Goal: Go to known website: Go to known website

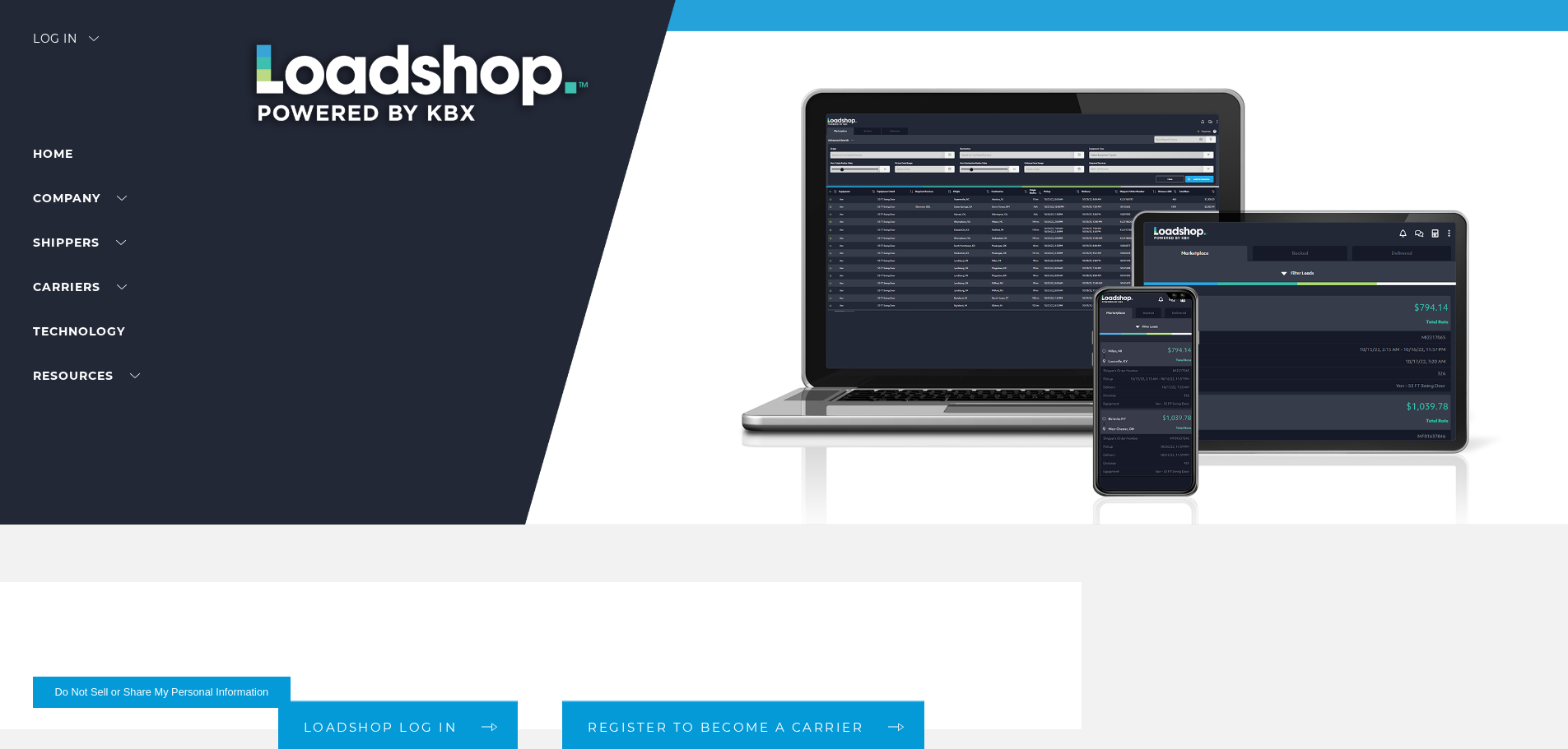
click at [65, 35] on div "Log in" at bounding box center [65, 45] width 65 height 24
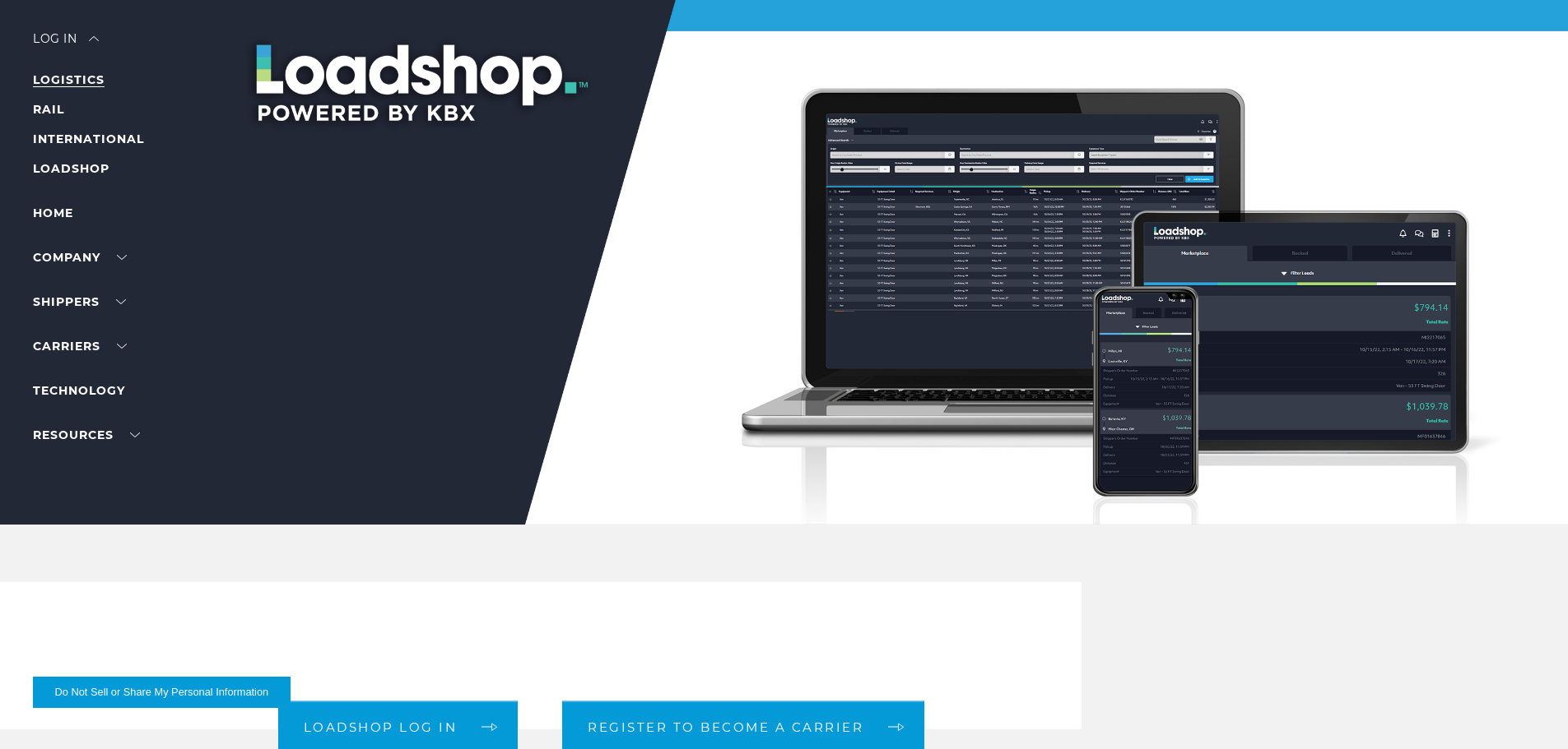
click at [76, 82] on link "LOGISTICS" at bounding box center [68, 80] width 72 height 15
click at [61, 29] on div at bounding box center [790, 262] width 1581 height 524
click at [63, 41] on div "Log in" at bounding box center [65, 45] width 65 height 24
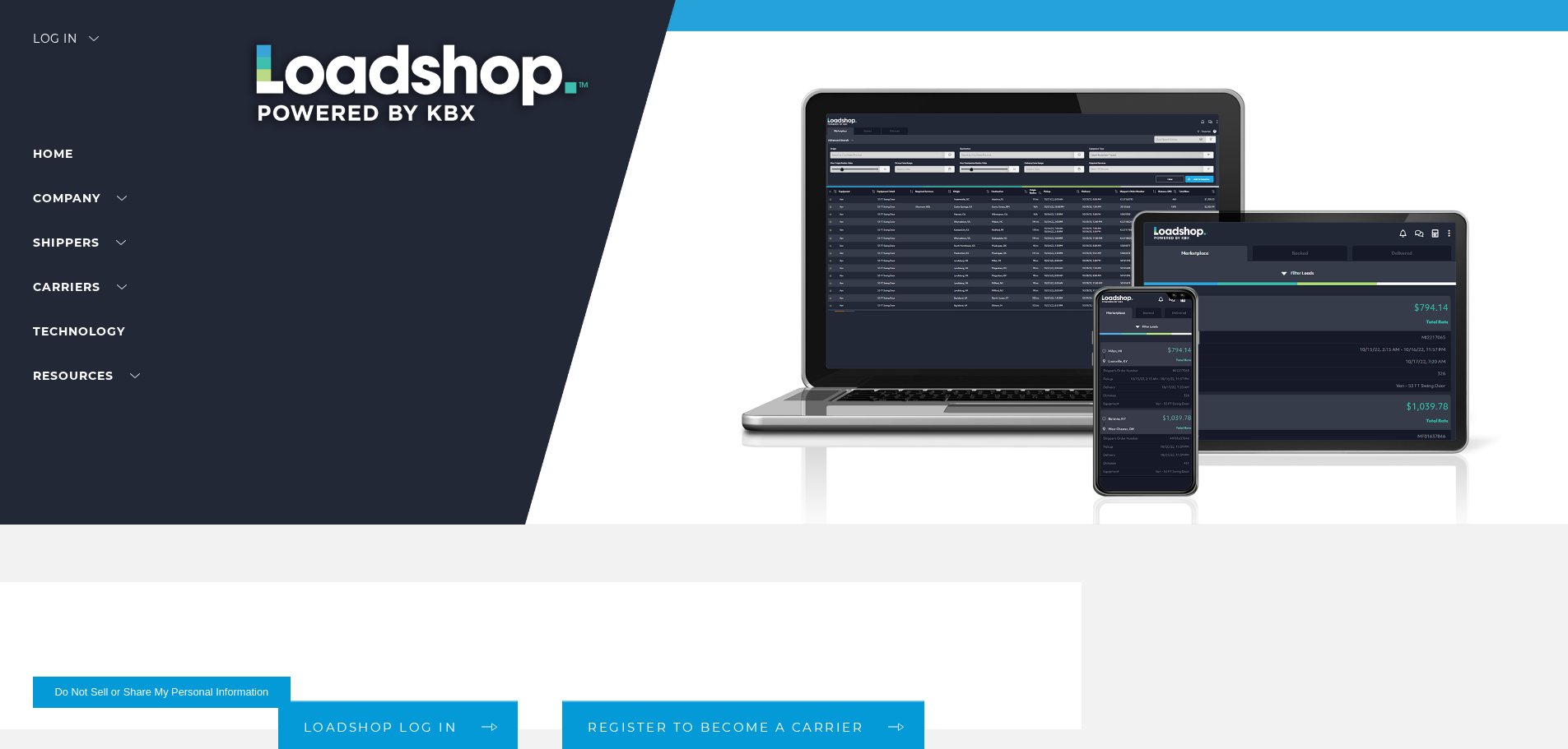
click at [63, 41] on div "Log in" at bounding box center [65, 45] width 65 height 24
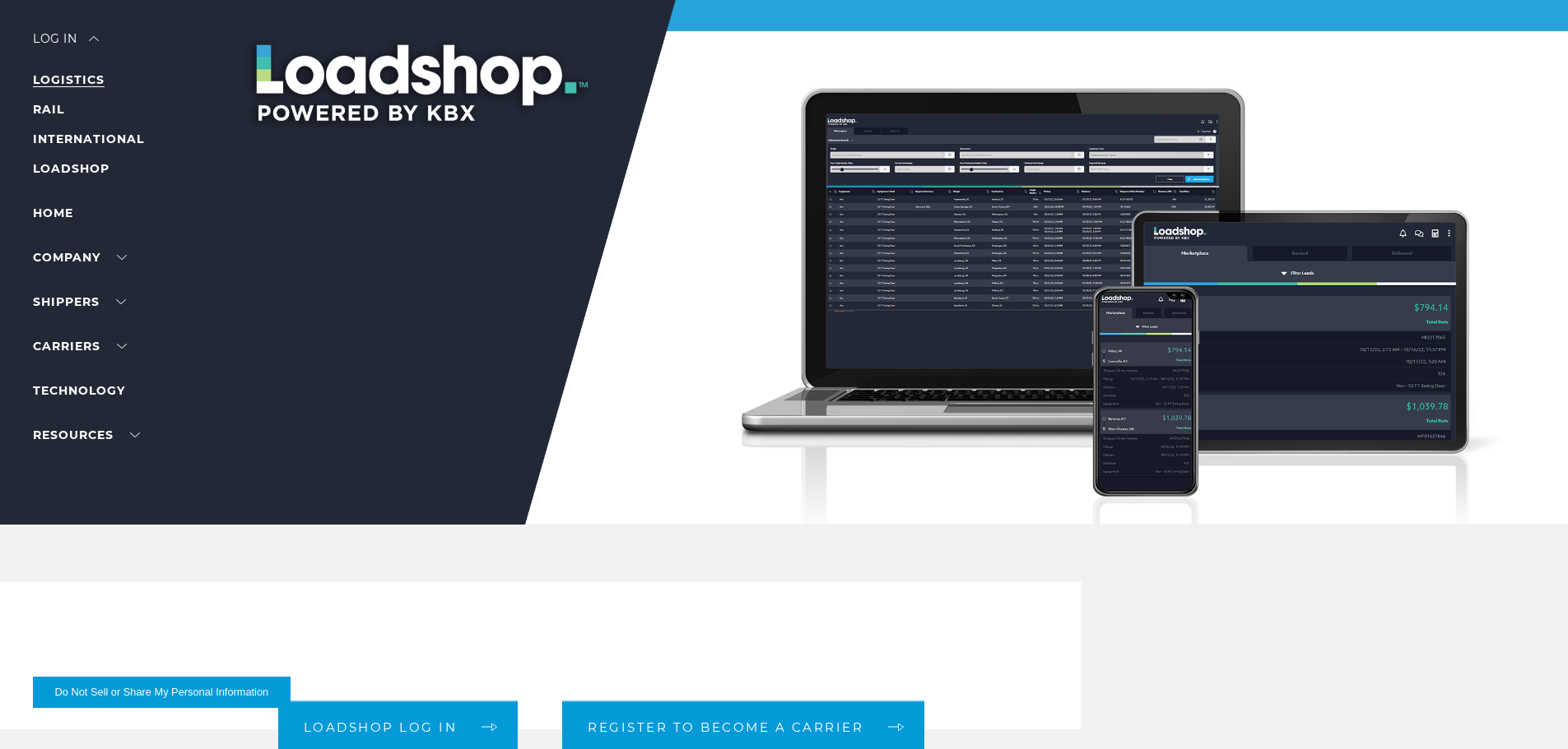
click at [71, 79] on link "LOGISTICS" at bounding box center [68, 80] width 72 height 15
click at [65, 168] on link "LOADSHOP" at bounding box center [71, 168] width 76 height 15
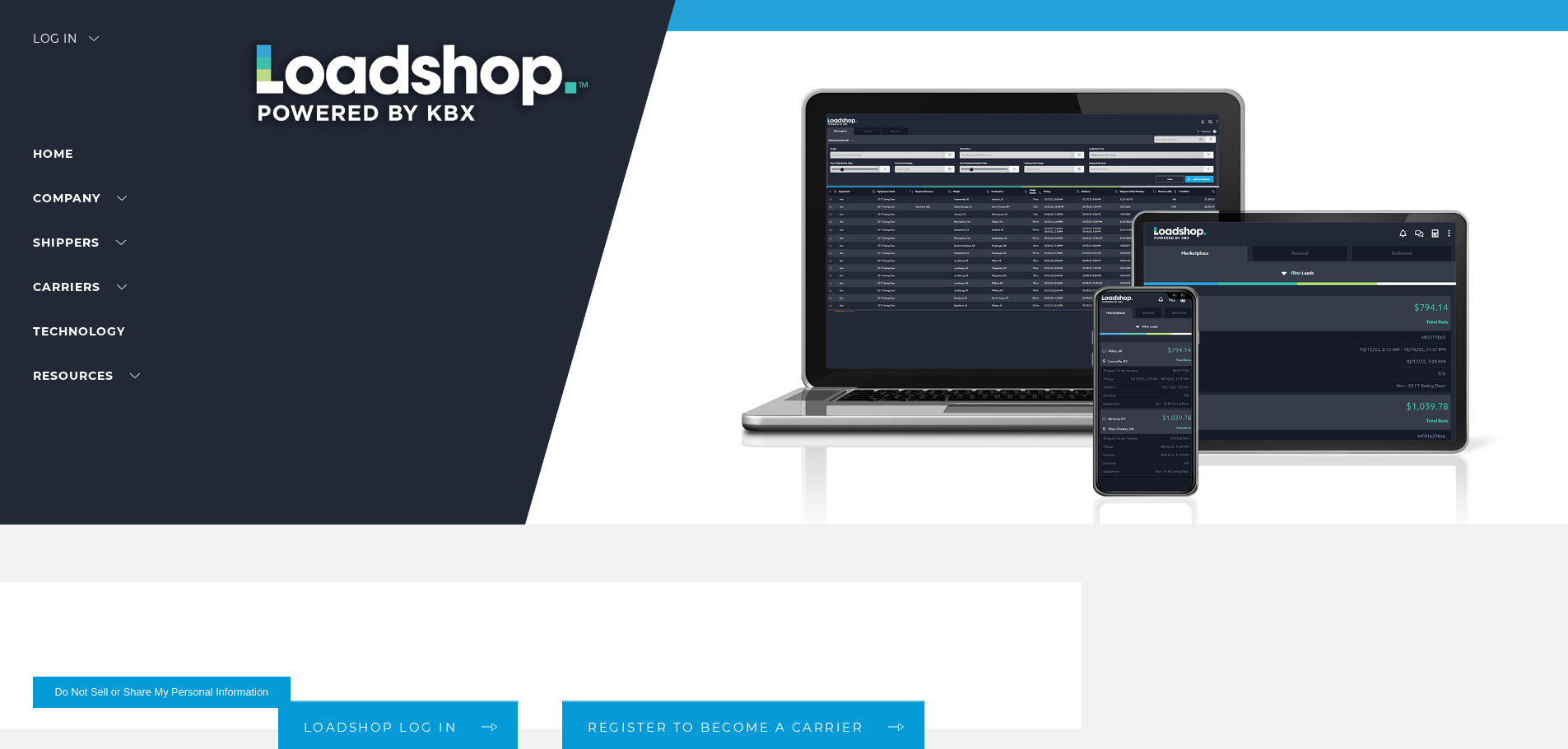
click at [94, 47] on div "Log in" at bounding box center [65, 45] width 65 height 24
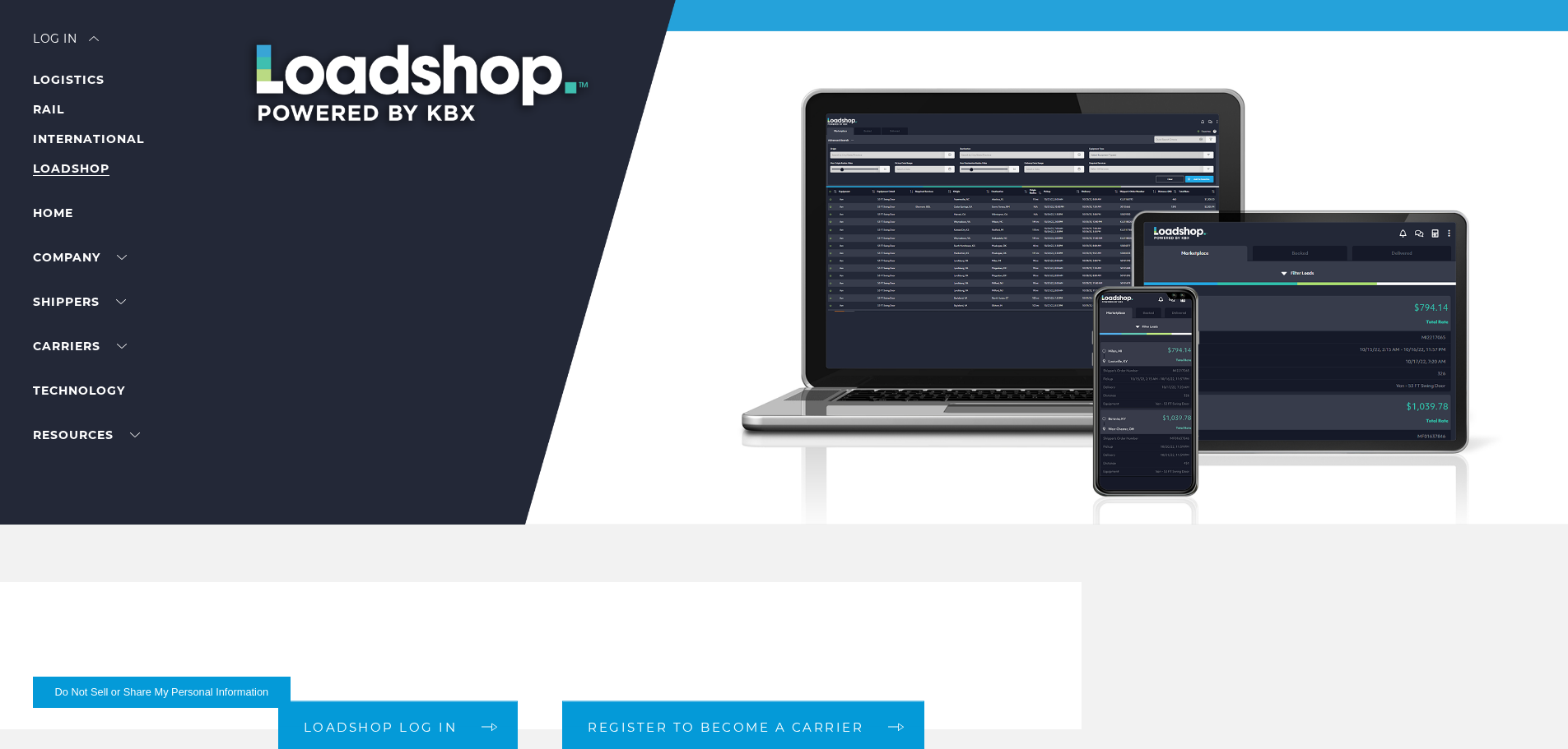
click at [74, 165] on link "LOADSHOP" at bounding box center [71, 168] width 76 height 15
click at [74, 25] on div at bounding box center [790, 262] width 1581 height 524
click at [70, 35] on div "Log in" at bounding box center [65, 45] width 65 height 24
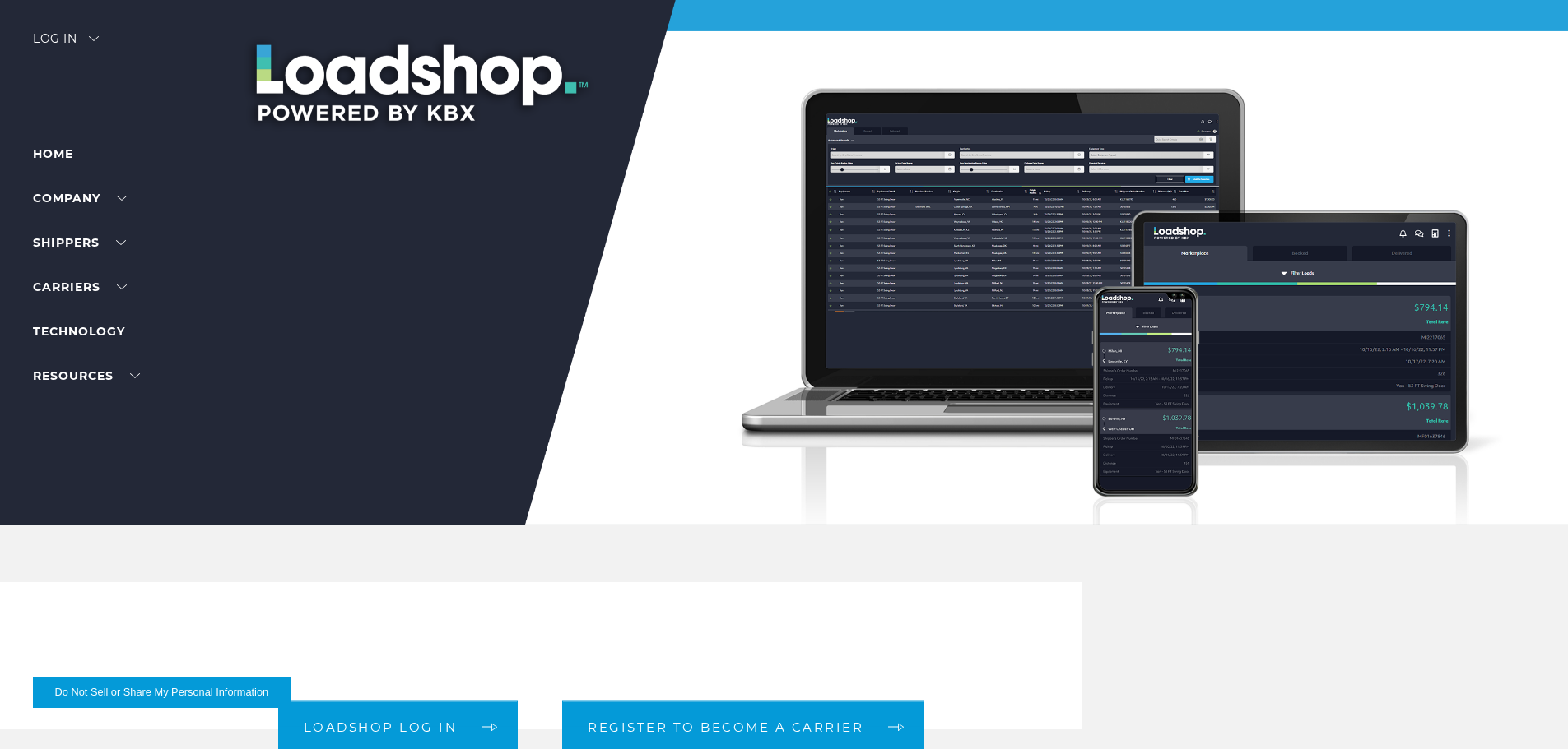
click at [70, 35] on div "Log in" at bounding box center [65, 45] width 65 height 24
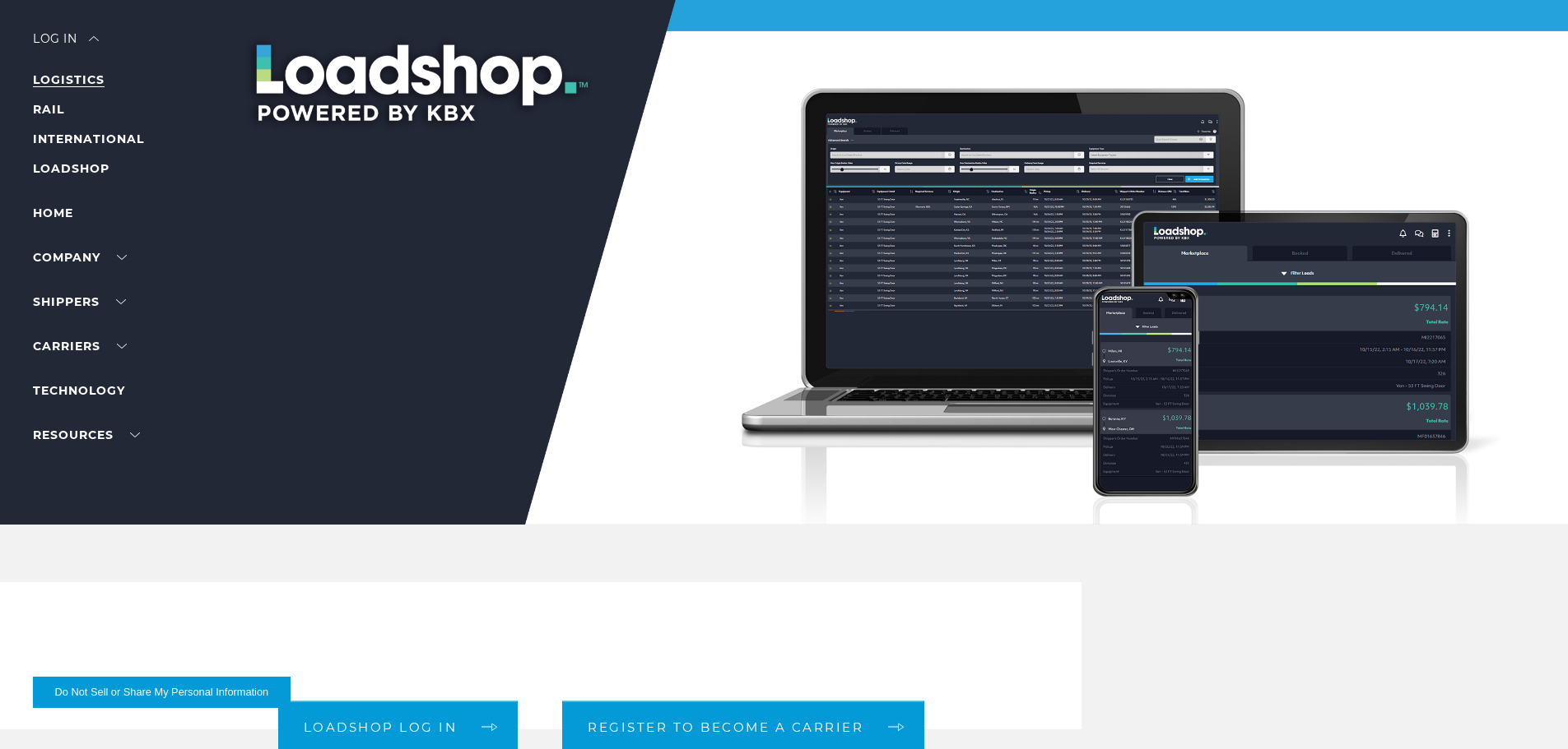
click at [75, 80] on link "LOGISTICS" at bounding box center [68, 80] width 72 height 15
click at [76, 168] on link "LOADSHOP" at bounding box center [71, 168] width 76 height 15
click at [91, 37] on div "Log in" at bounding box center [65, 45] width 65 height 24
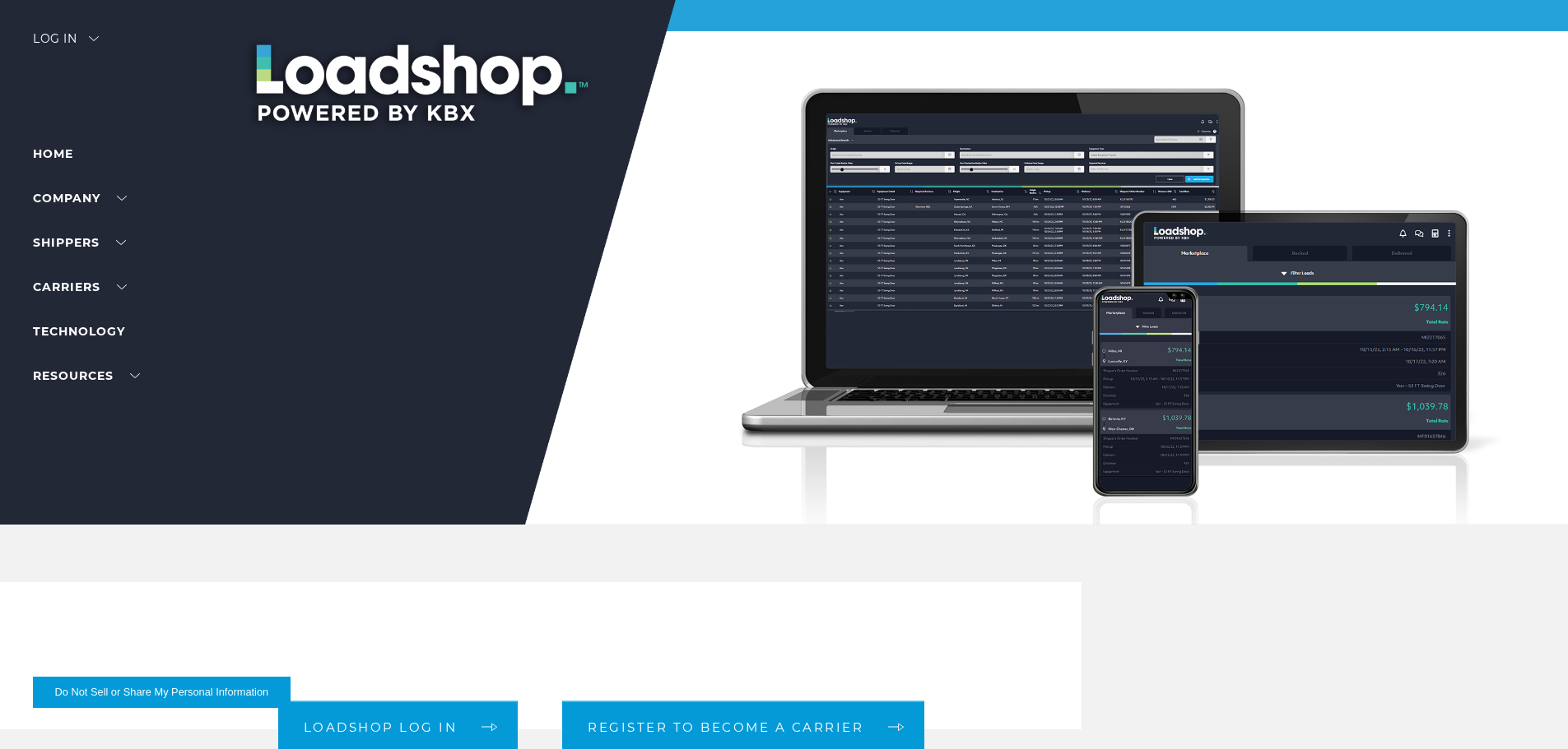
click at [91, 37] on div "Log in" at bounding box center [65, 45] width 65 height 24
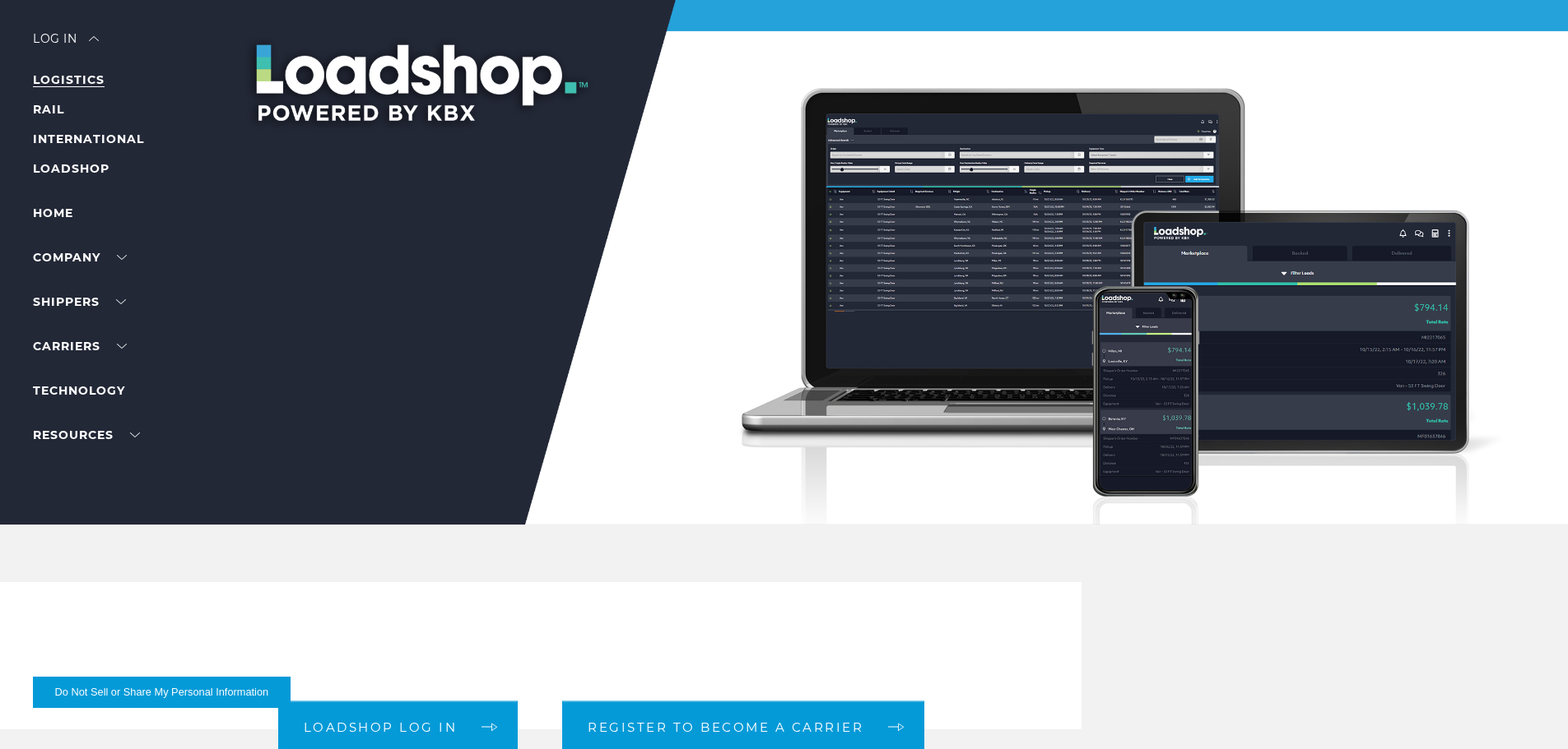
click at [79, 73] on link "LOGISTICS" at bounding box center [68, 80] width 72 height 15
click at [66, 170] on link "LOADSHOP" at bounding box center [71, 168] width 76 height 15
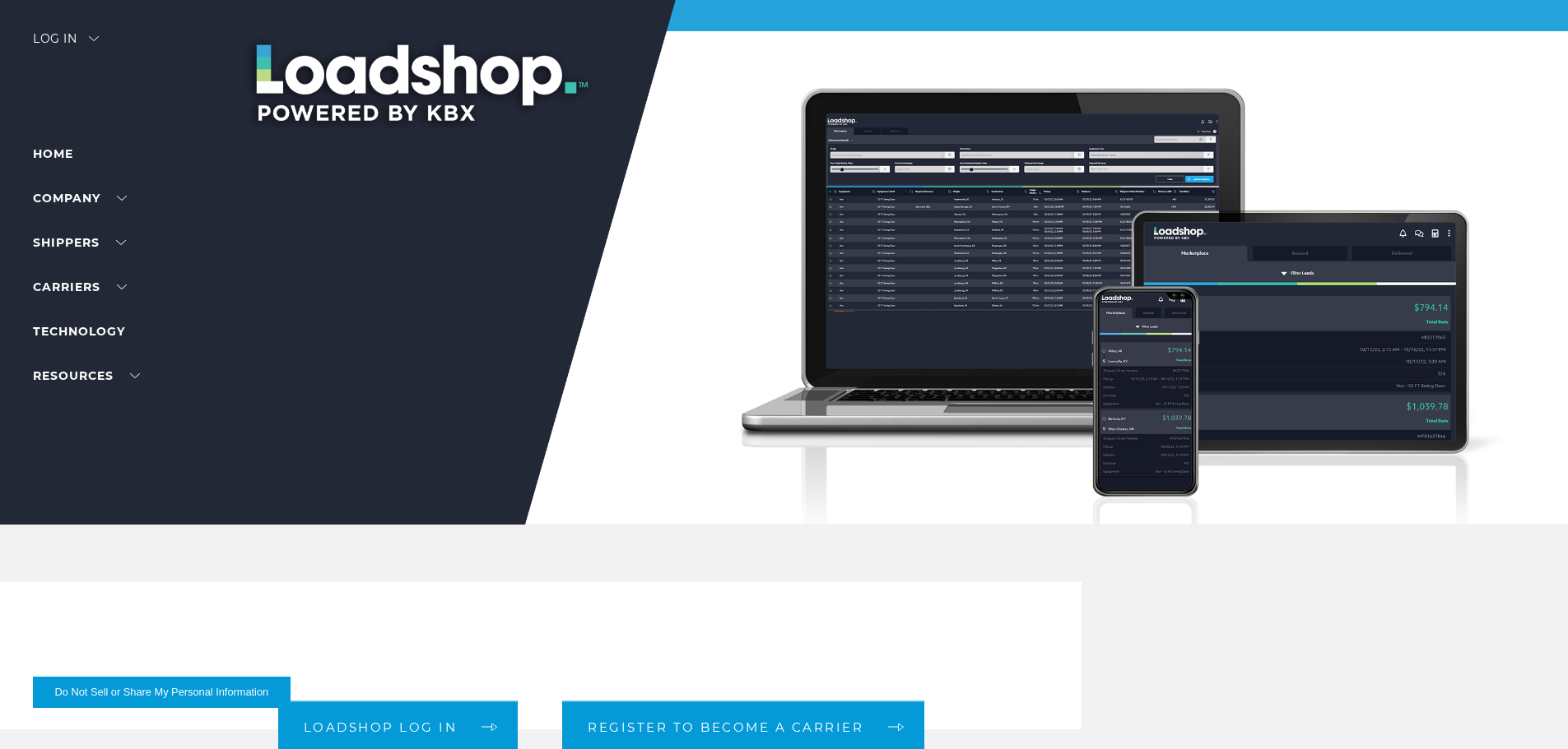
click at [66, 45] on div "Log in" at bounding box center [65, 45] width 65 height 24
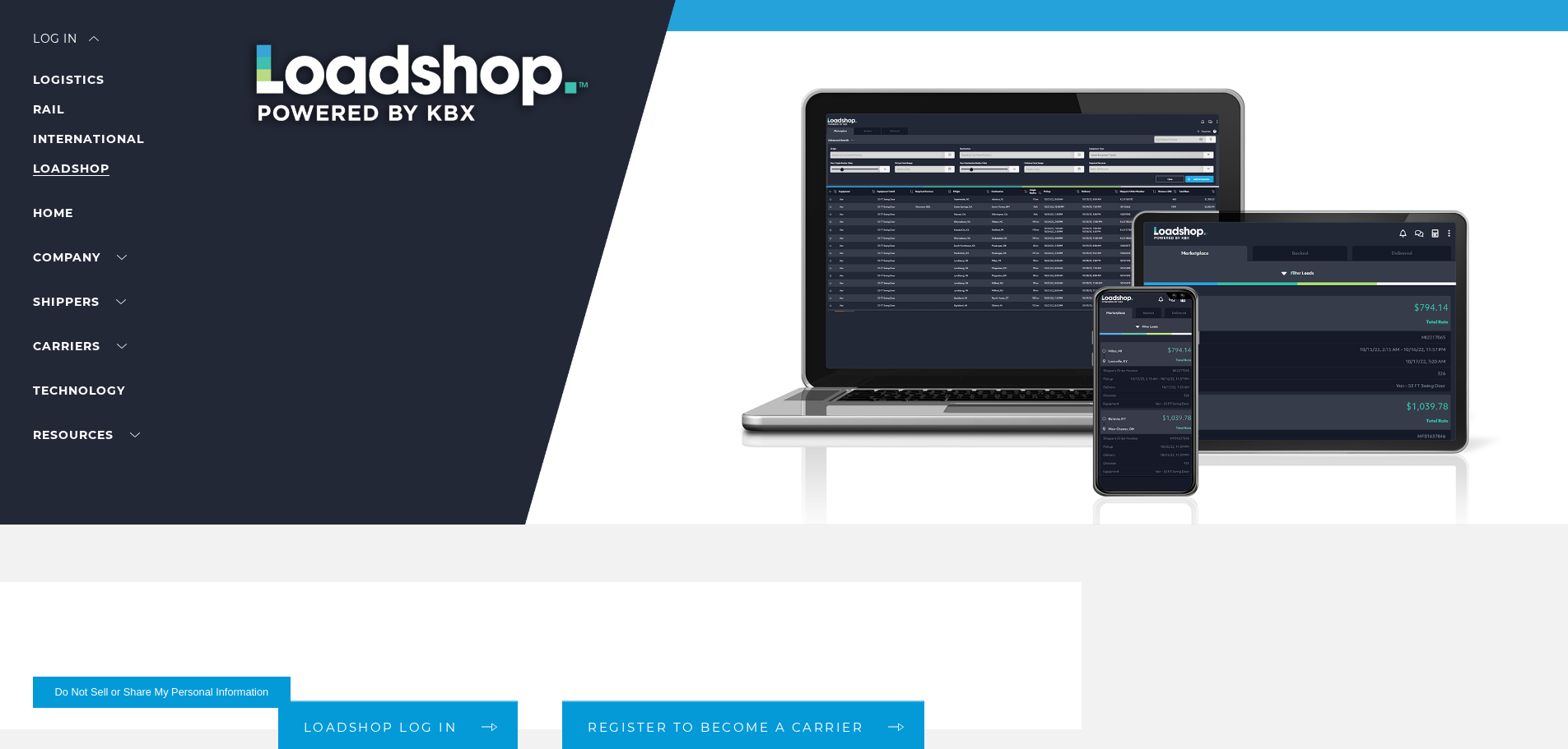
click at [75, 169] on link "LOADSHOP" at bounding box center [71, 168] width 76 height 15
